Goal: Find specific page/section: Find specific page/section

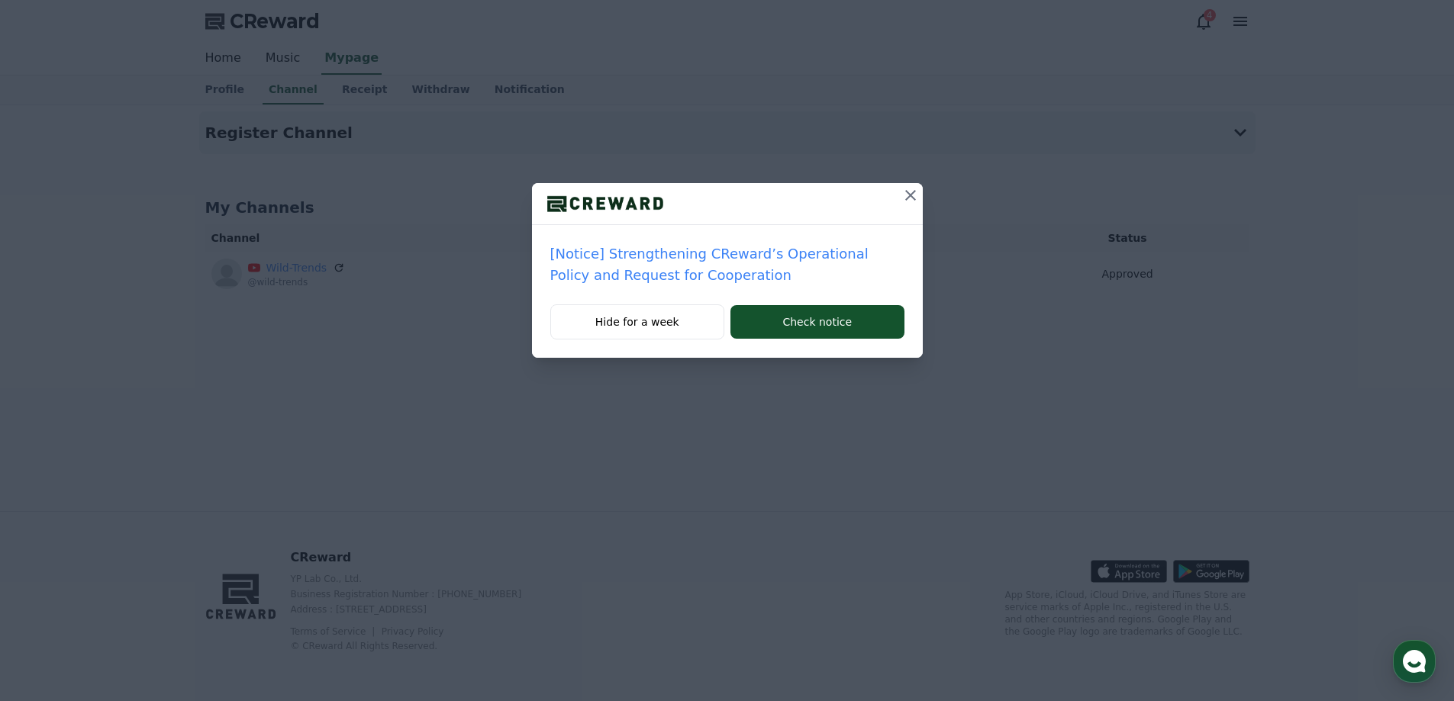
click at [899, 201] on button at bounding box center [910, 195] width 24 height 24
click at [906, 196] on icon at bounding box center [910, 195] width 18 height 18
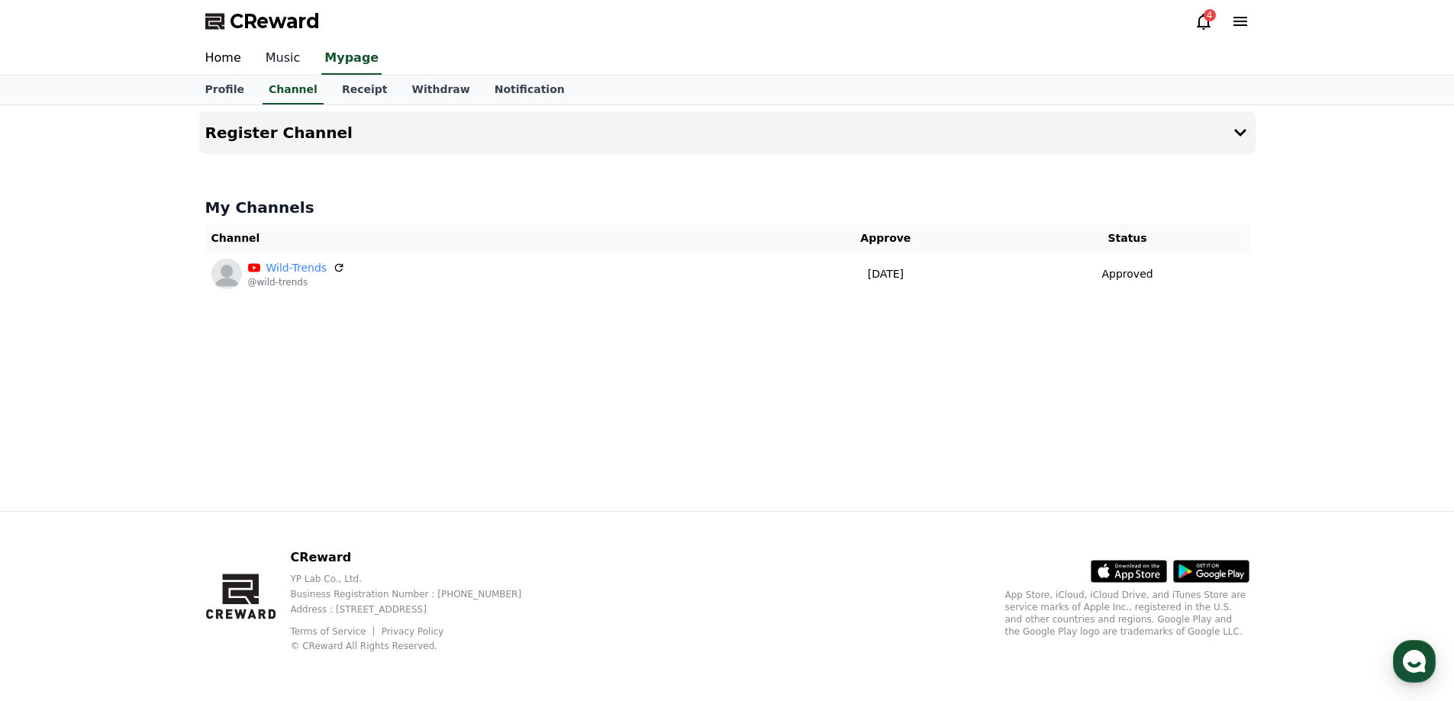
click at [253, 60] on link "Music" at bounding box center [283, 59] width 60 height 32
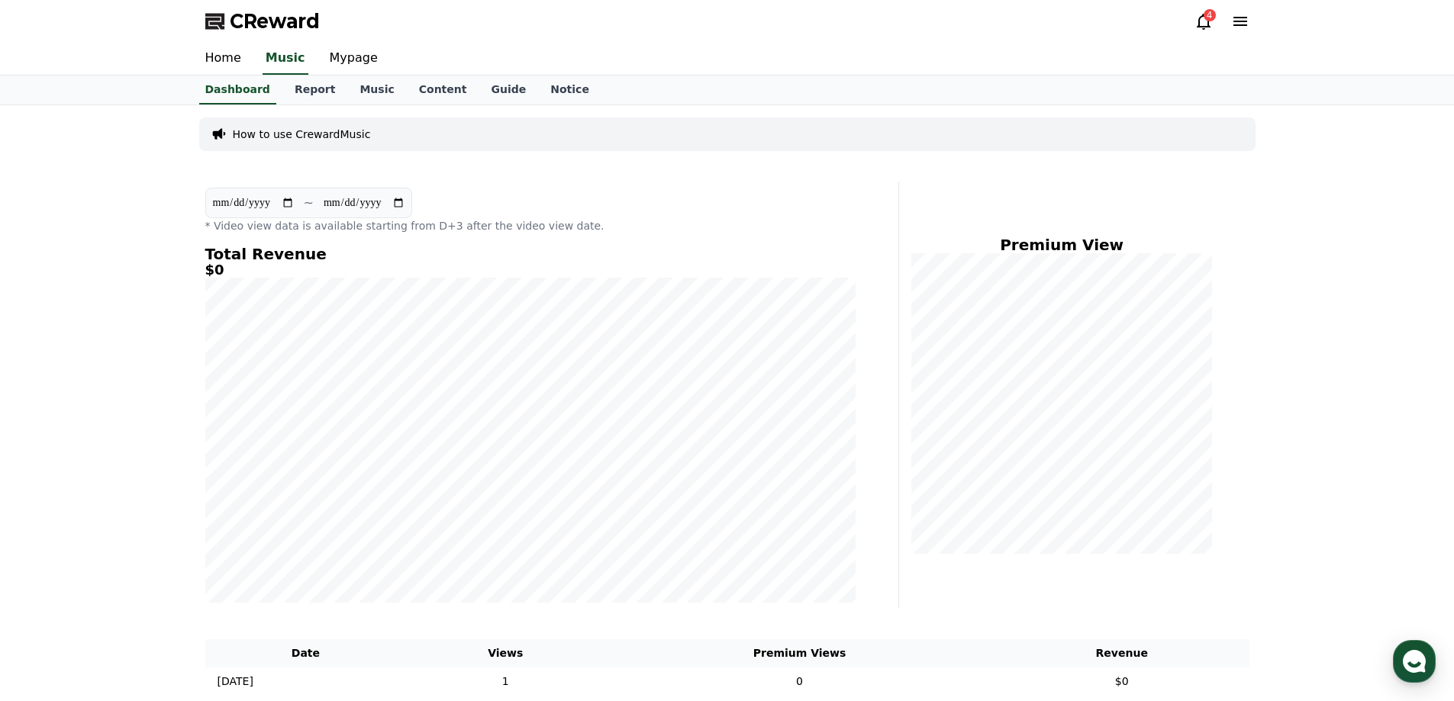
click at [1222, 22] on div "4" at bounding box center [1221, 21] width 55 height 18
click at [1213, 21] on div "4" at bounding box center [1221, 21] width 55 height 18
click at [1202, 21] on icon at bounding box center [1203, 21] width 18 height 18
